Goal: Use online tool/utility: Utilize a website feature to perform a specific function

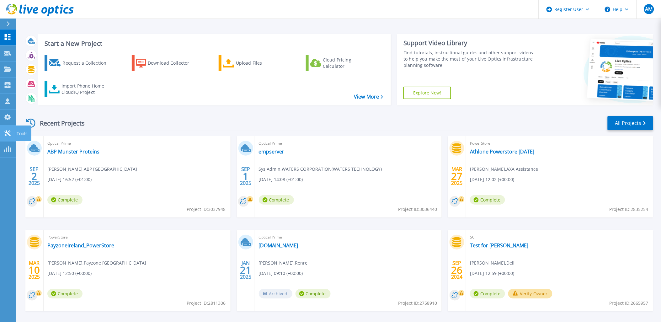
click at [6, 131] on icon at bounding box center [8, 133] width 8 height 6
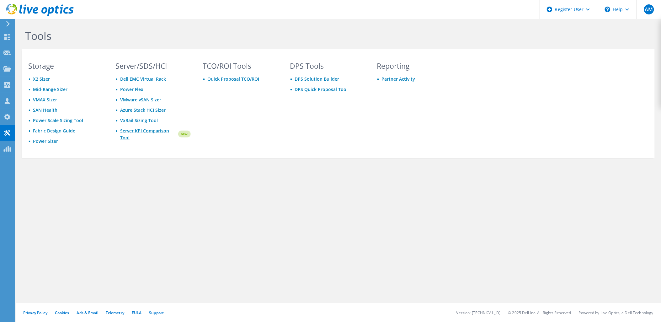
click at [134, 133] on link "Server KPI Comparison Tool" at bounding box center [148, 134] width 57 height 14
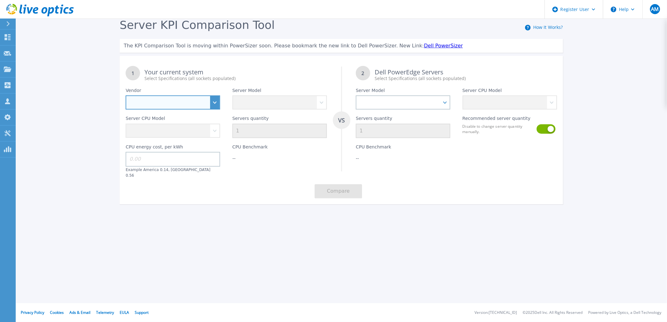
click at [170, 102] on select "Dell HPE Lenovo Supermicro" at bounding box center [173, 102] width 94 height 14
select select "Dell"
click at [126, 96] on select "Dell HPE Lenovo Supermicro" at bounding box center [173, 102] width 94 height 14
click at [275, 91] on div "Server Model PowerEdge C6520 PowerEdge C6525 PowerEdge HS5610 PowerEdge HS5620 …" at bounding box center [279, 96] width 106 height 28
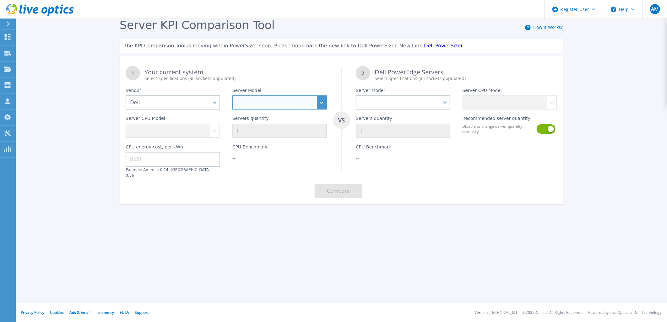
click at [278, 97] on select "PowerEdge C6520 PowerEdge C6525 PowerEdge HS5610 PowerEdge HS5620 PowerEdge R24…" at bounding box center [279, 102] width 94 height 14
select select "PowerEdge R740xd"
click at [232, 96] on select "PowerEdge C6520 PowerEdge C6525 PowerEdge HS5610 PowerEdge HS5620 PowerEdge R24…" at bounding box center [279, 102] width 94 height 14
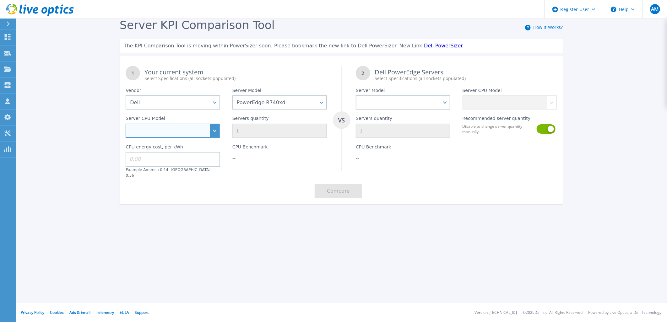
click at [160, 132] on select "Intel Xeon Bronze 3104 1.7GHz Intel Xeon Bronze 3106 1.7GHz Intel Xeon Bronze 3…" at bounding box center [173, 131] width 94 height 14
click at [218, 135] on select "Intel Xeon Bronze 3104 1.7GHz Intel Xeon Bronze 3106 1.7GHz Intel Xeon Bronze 3…" at bounding box center [173, 131] width 94 height 14
select select "334174"
click at [126, 124] on select "Intel Xeon Bronze 3104 1.7GHz Intel Xeon Bronze 3106 1.7GHz Intel Xeon Bronze 3…" at bounding box center [173, 131] width 94 height 14
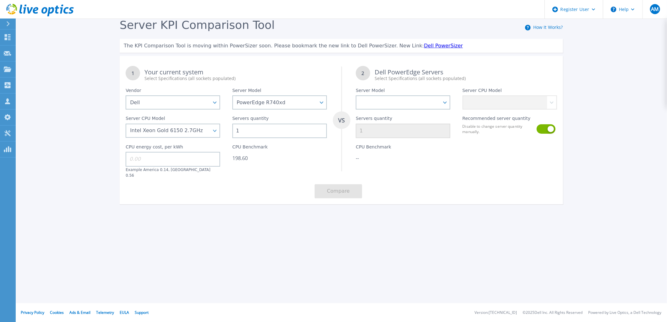
click at [255, 132] on input "1" at bounding box center [279, 131] width 94 height 14
drag, startPoint x: 255, startPoint y: 132, endPoint x: 221, endPoint y: 137, distance: 34.2
click at [221, 137] on div "1 Your current system Select Specifications (all sockets populated) VS 2 Dell P…" at bounding box center [341, 132] width 443 height 144
type input "5"
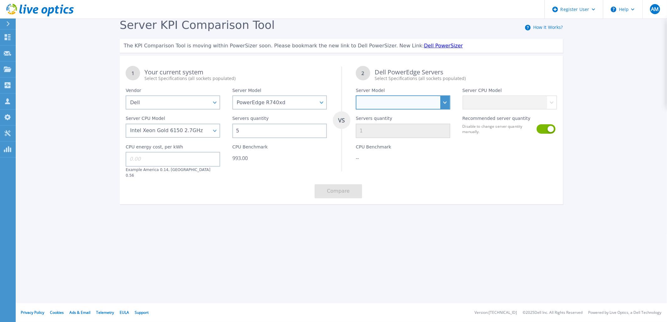
scroll to position [0, 0]
click at [427, 101] on select "PowerEdge C6520 PowerEdge C6525 PowerEdge HS5610 PowerEdge HS5620 PowerEdge R24…" at bounding box center [403, 102] width 94 height 14
click at [414, 107] on select "PowerEdge C6520 PowerEdge C6525 PowerEdge HS5610 PowerEdge HS5620 PowerEdge R24…" at bounding box center [403, 102] width 94 height 14
select select "PowerEdge R7625"
click at [356, 96] on select "PowerEdge C6520 PowerEdge C6525 PowerEdge HS5610 PowerEdge HS5620 PowerEdge R24…" at bounding box center [403, 102] width 94 height 14
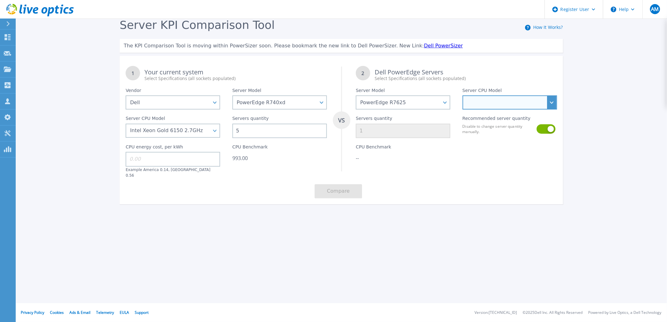
click at [485, 104] on select "AMD EPYC 9124 3GHz AMD EPYC 9174F 4.1GHz AMD EPYC 9224 2.5GHz AMD EPYC 9334 2.7…" at bounding box center [509, 102] width 94 height 14
click at [508, 105] on select "AMD EPYC 9124 3GHz AMD EPYC 9174F 4.1GHz AMD EPYC 9224 2.5GHz AMD EPYC 9334 2.7…" at bounding box center [509, 102] width 94 height 14
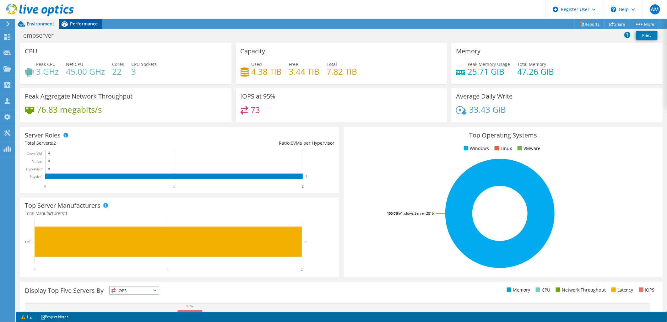
click at [89, 28] on div "Performance" at bounding box center [80, 24] width 43 height 10
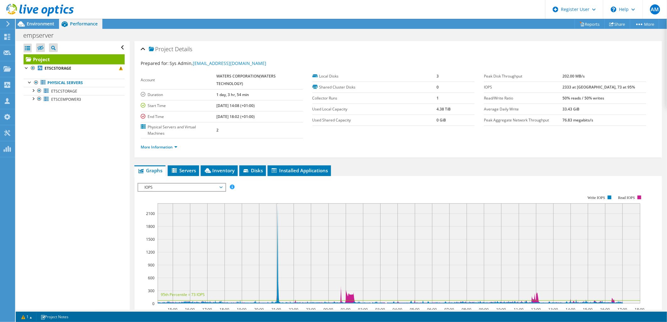
click at [200, 186] on span "IOPS" at bounding box center [181, 188] width 81 height 8
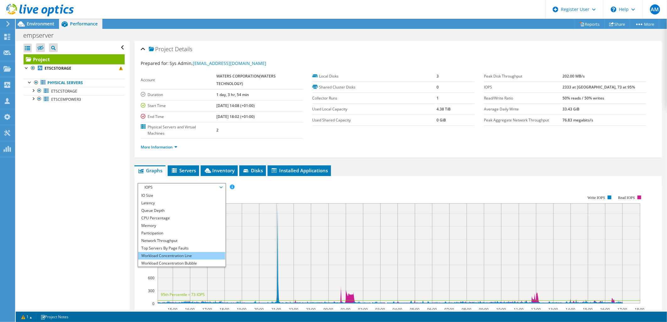
scroll to position [23, 0]
click at [169, 259] on li "All" at bounding box center [181, 263] width 87 height 8
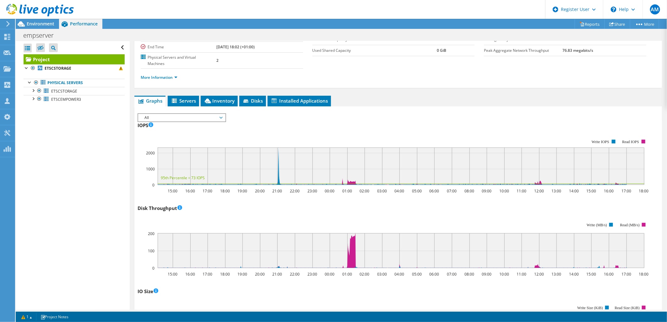
scroll to position [139, 0]
